Goal: Find specific page/section: Find specific page/section

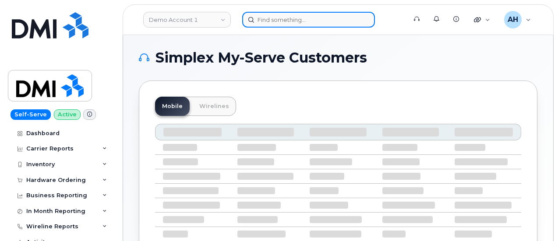
click at [265, 18] on input at bounding box center [308, 20] width 133 height 16
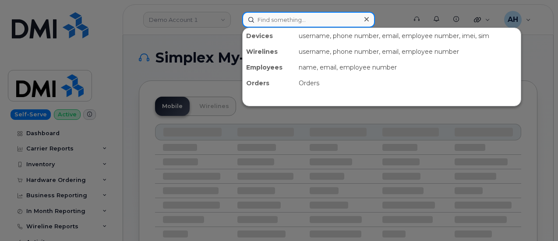
paste input "[PHONE_NUMBER]"
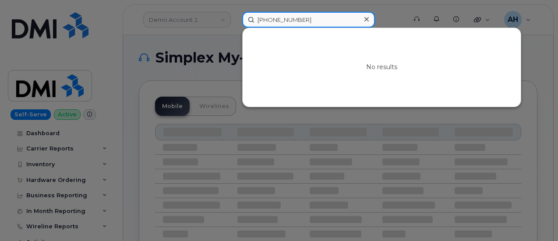
type input "[PHONE_NUMBER]"
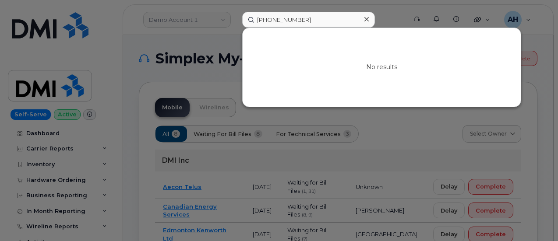
click at [222, 35] on div at bounding box center [279, 120] width 558 height 241
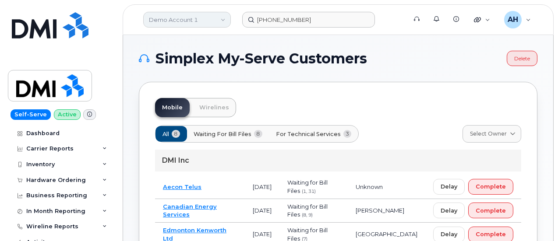
click at [218, 19] on link "Demo Account 1" at bounding box center [187, 20] width 88 height 16
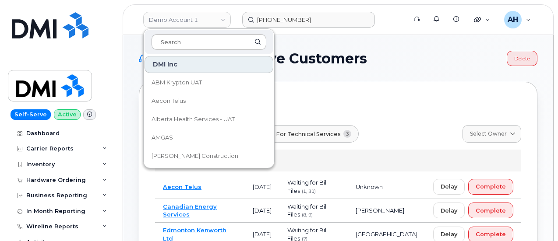
click at [211, 41] on input at bounding box center [209, 42] width 115 height 16
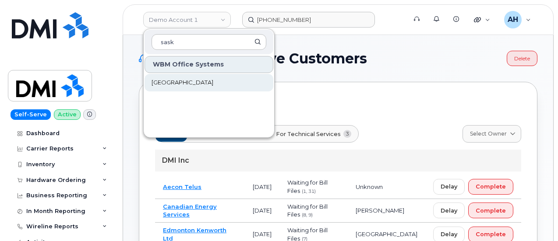
type input "sask"
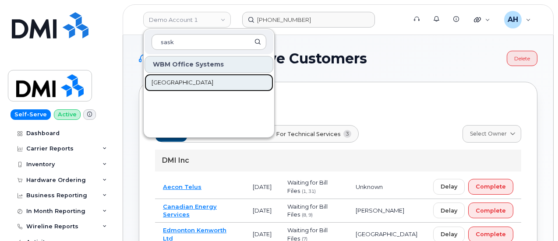
click at [209, 84] on span "[GEOGRAPHIC_DATA]" at bounding box center [183, 82] width 62 height 9
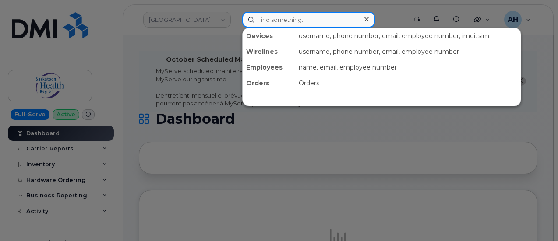
click at [282, 20] on input at bounding box center [308, 20] width 133 height 16
paste input "[PHONE_NUMBER]"
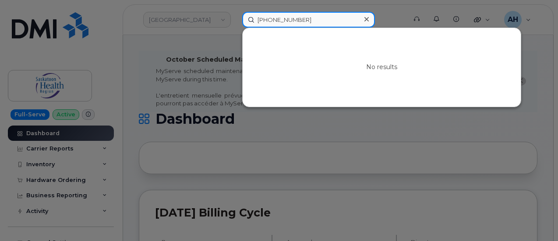
type input "[PHONE_NUMBER]"
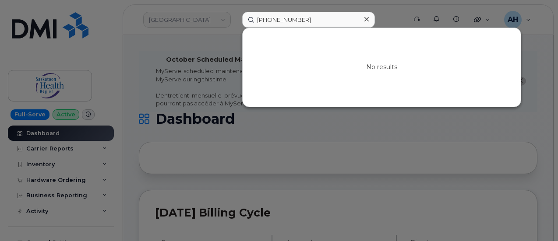
click at [367, 21] on icon at bounding box center [366, 19] width 4 height 7
